Goal: Find specific page/section: Find specific page/section

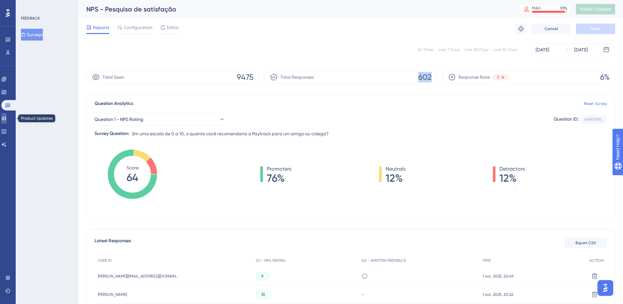
click at [6, 117] on icon at bounding box center [3, 118] width 5 height 5
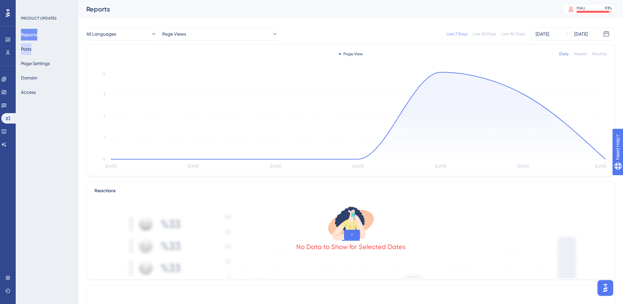
click at [31, 48] on button "Posts" at bounding box center [26, 49] width 10 height 12
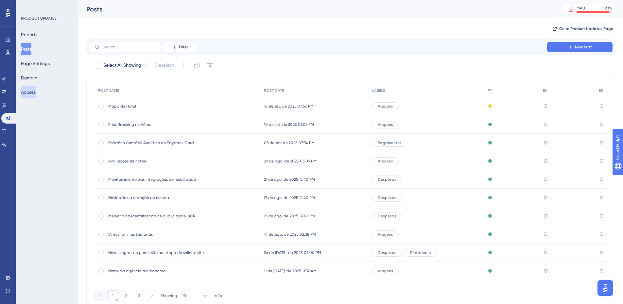
click at [36, 92] on button "Access" at bounding box center [28, 92] width 15 height 12
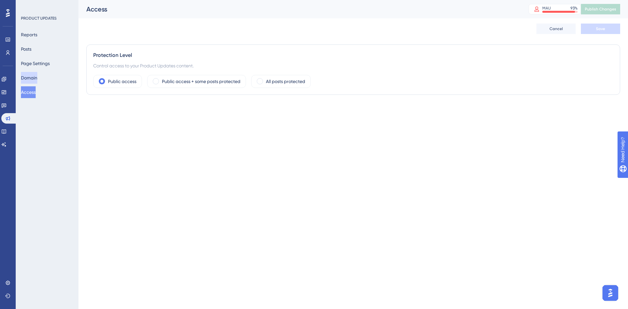
click at [33, 78] on button "Domain" at bounding box center [29, 78] width 16 height 12
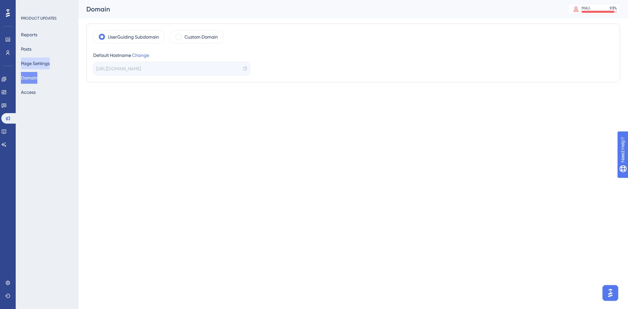
click at [45, 62] on button "Page Settings" at bounding box center [35, 64] width 29 height 12
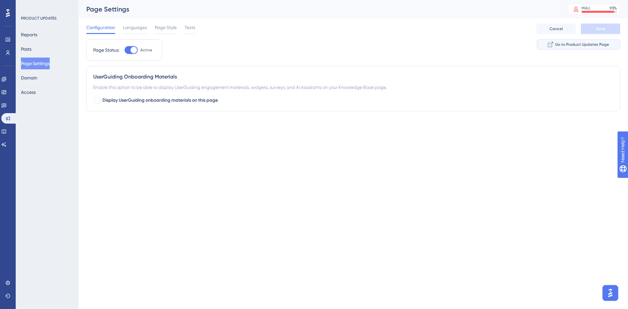
click at [582, 45] on span "Go to Product Updates Page" at bounding box center [582, 44] width 54 height 5
